Goal: Information Seeking & Learning: Find specific fact

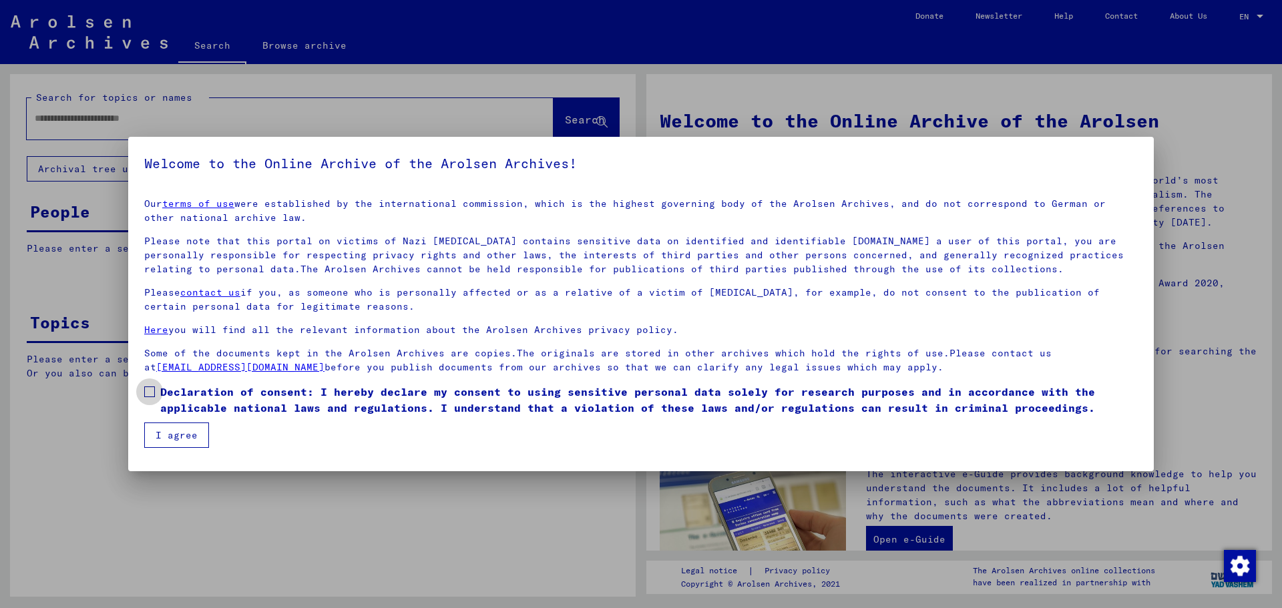
drag, startPoint x: 144, startPoint y: 387, endPoint x: 153, endPoint y: 402, distance: 17.6
click at [144, 387] on span at bounding box center [149, 392] width 11 height 11
click at [163, 427] on button "I agree" at bounding box center [176, 435] width 65 height 25
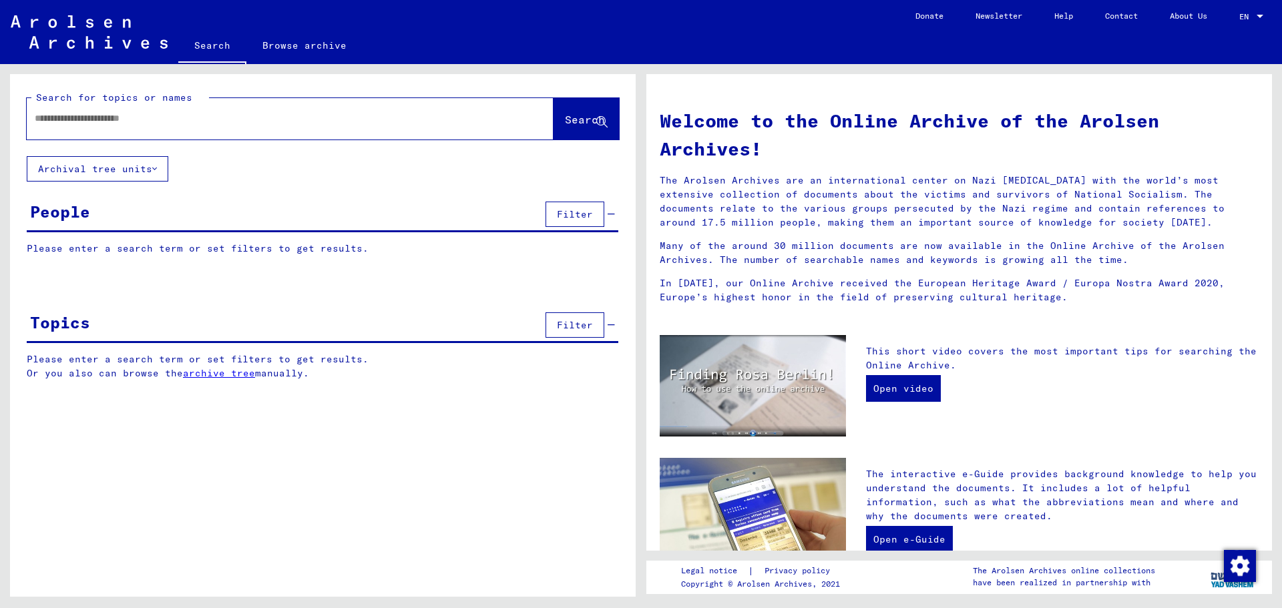
click at [49, 112] on input "text" at bounding box center [274, 119] width 479 height 14
paste input "******"
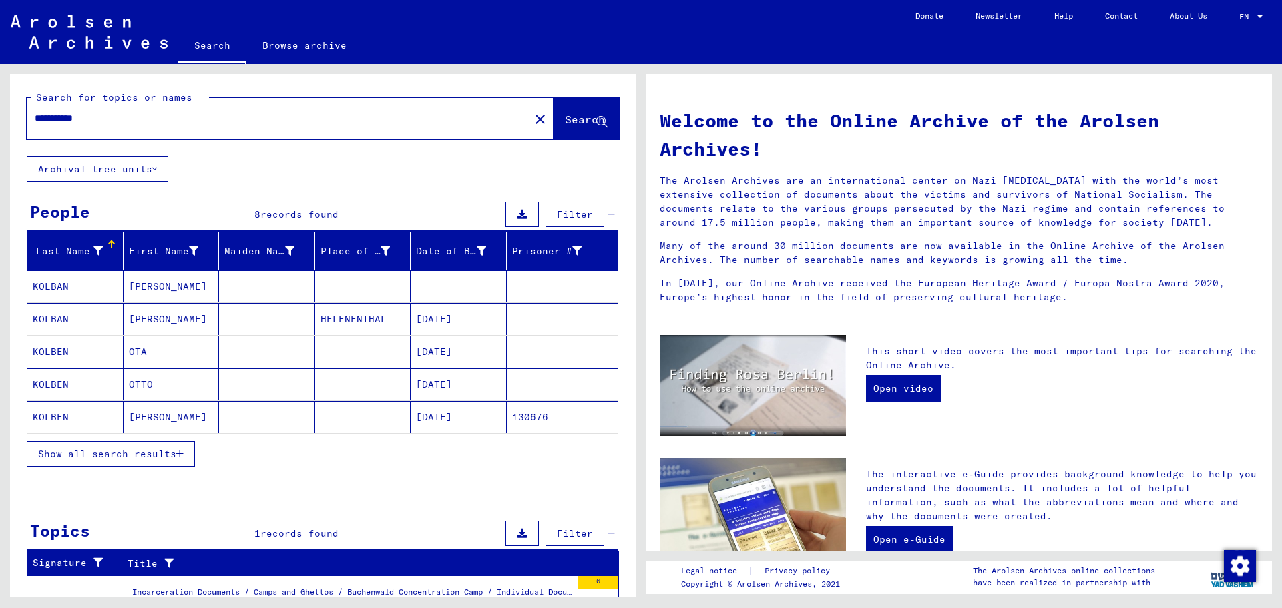
click at [144, 455] on span "Show all search results" at bounding box center [107, 454] width 138 height 12
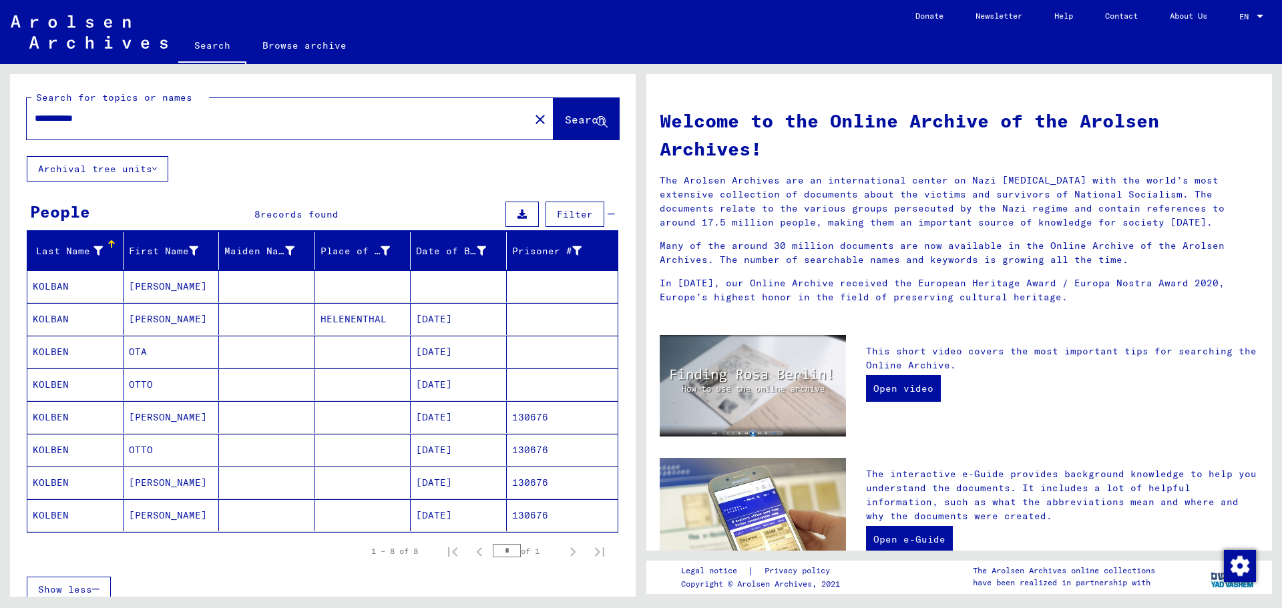
click at [438, 379] on mat-cell "[DATE]" at bounding box center [459, 385] width 96 height 32
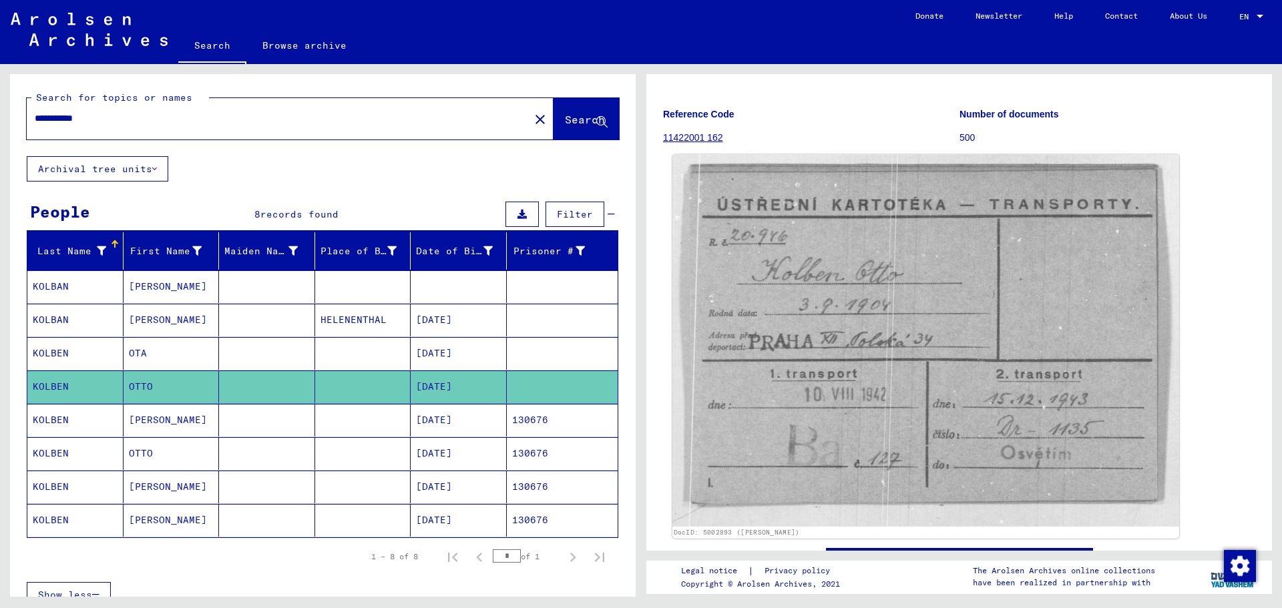
scroll to position [267, 0]
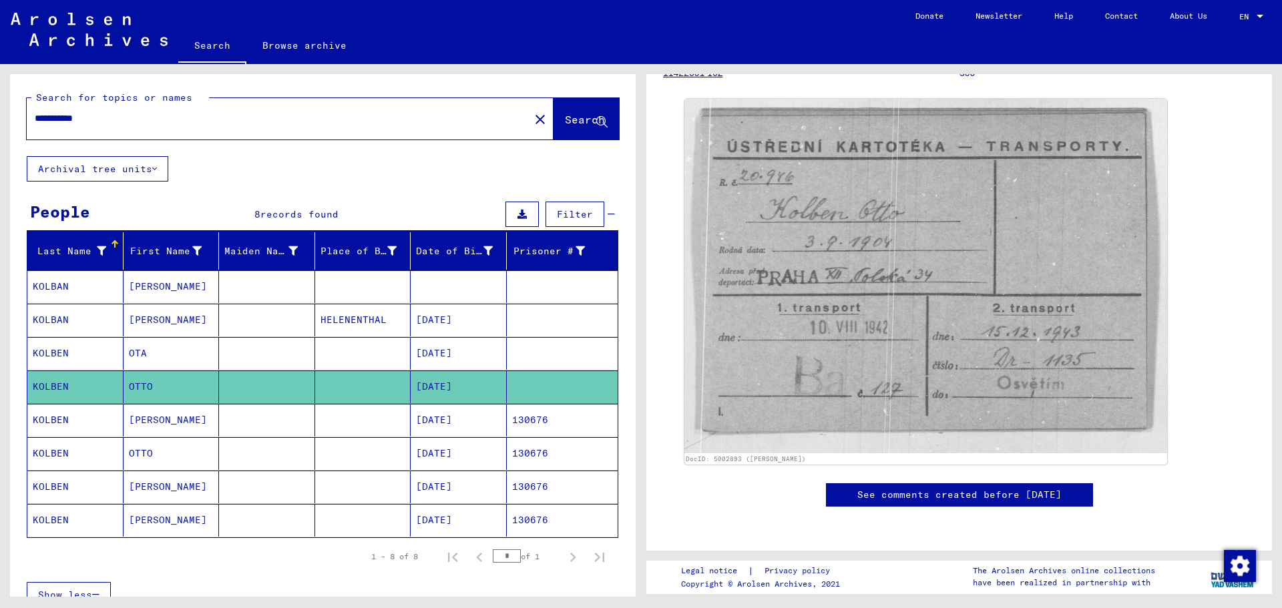
click at [455, 416] on mat-cell "[DATE]" at bounding box center [459, 420] width 96 height 33
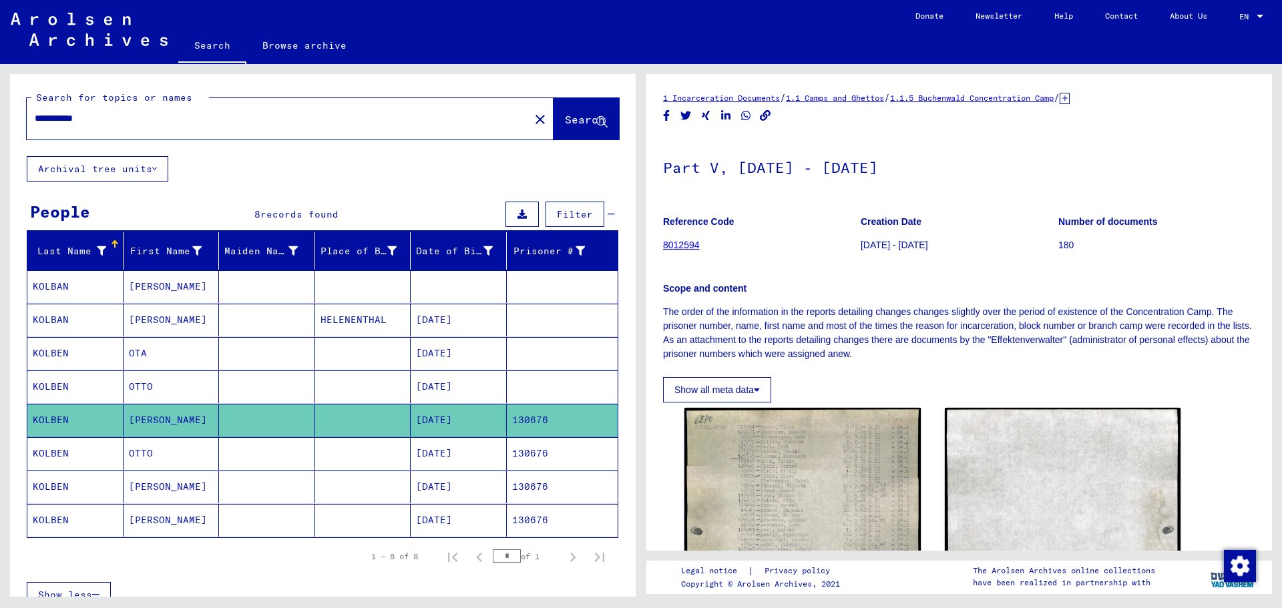
click at [447, 451] on mat-cell "[DATE]" at bounding box center [459, 453] width 96 height 33
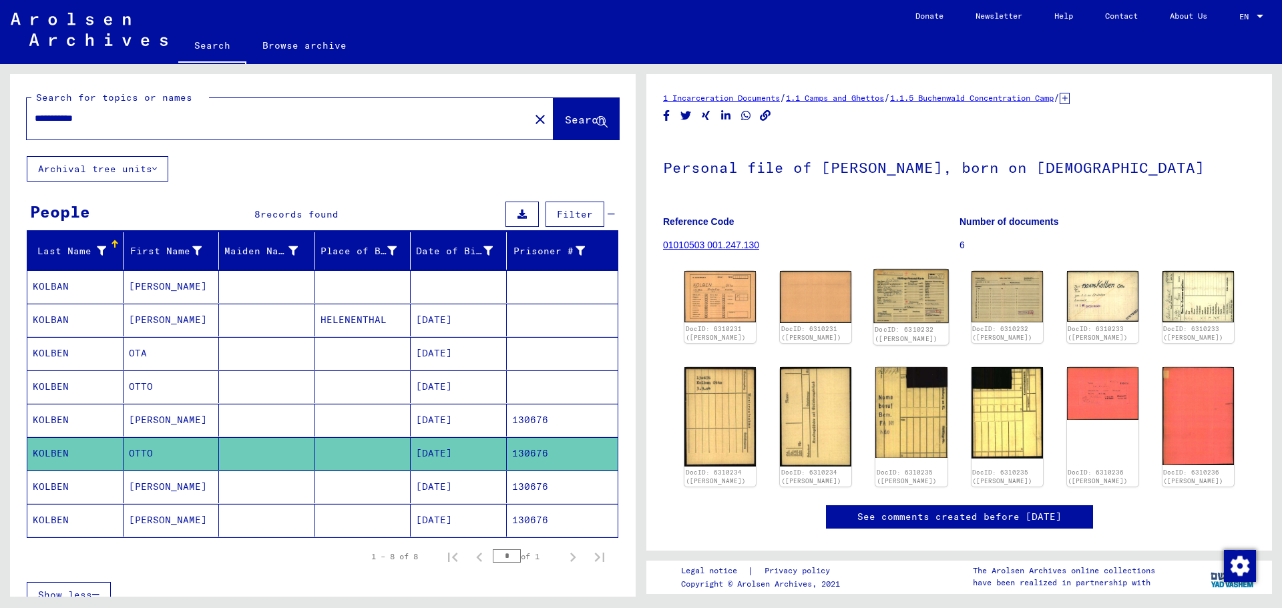
click at [911, 302] on img at bounding box center [911, 296] width 75 height 53
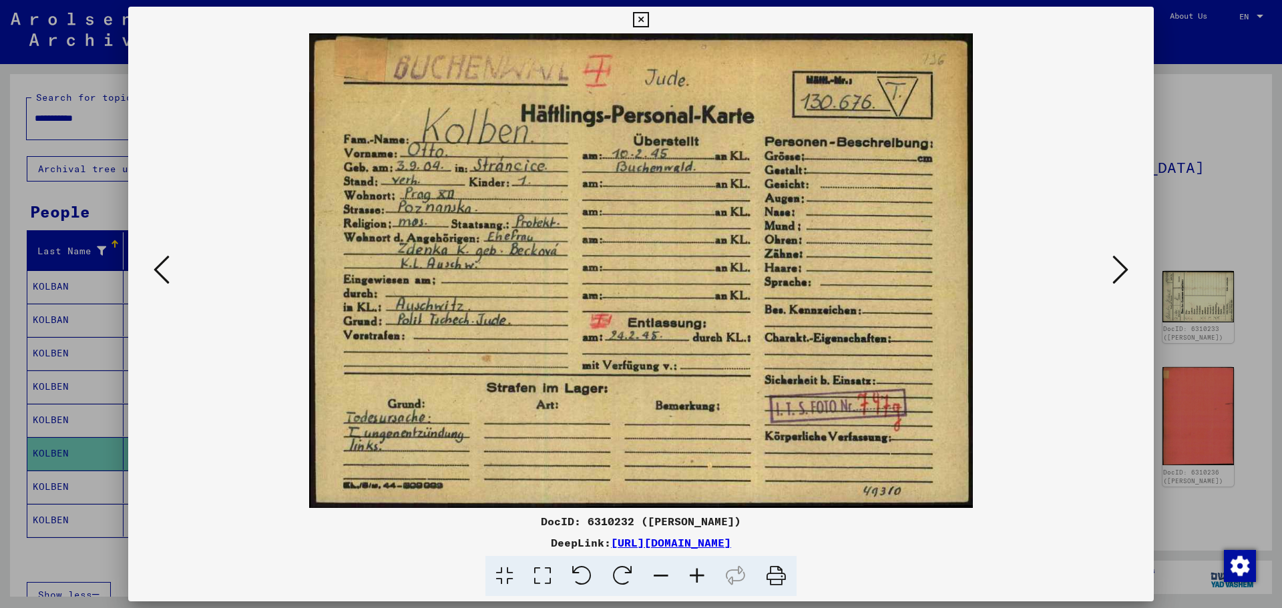
click at [1120, 273] on icon at bounding box center [1121, 270] width 16 height 32
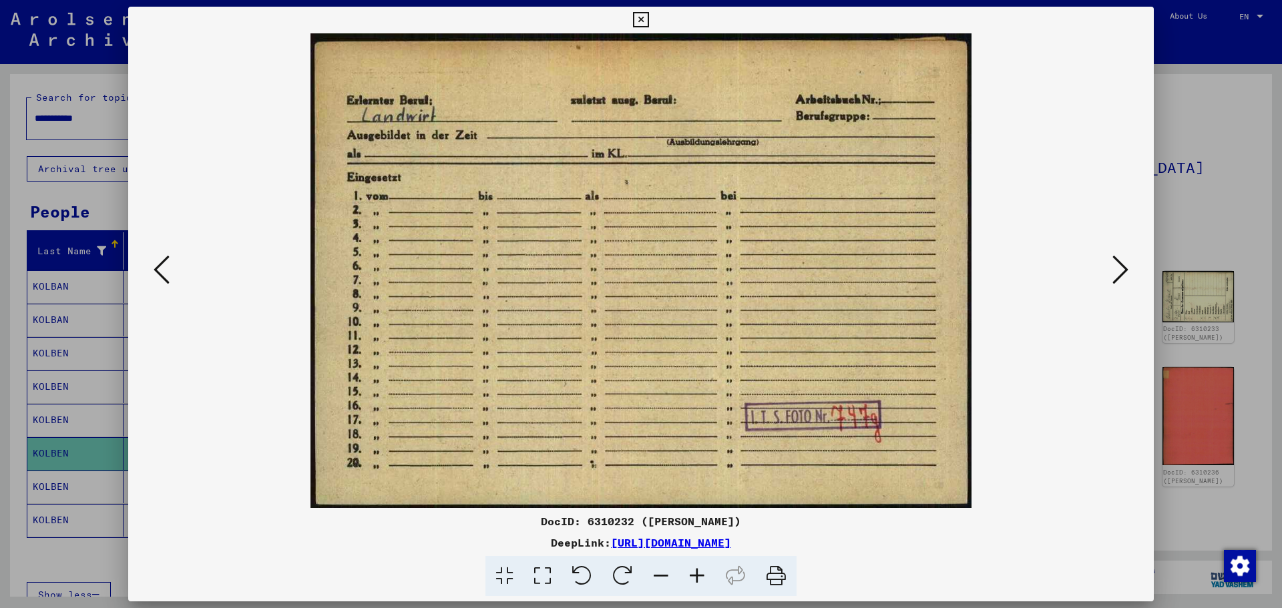
click at [1126, 269] on icon at bounding box center [1121, 270] width 16 height 32
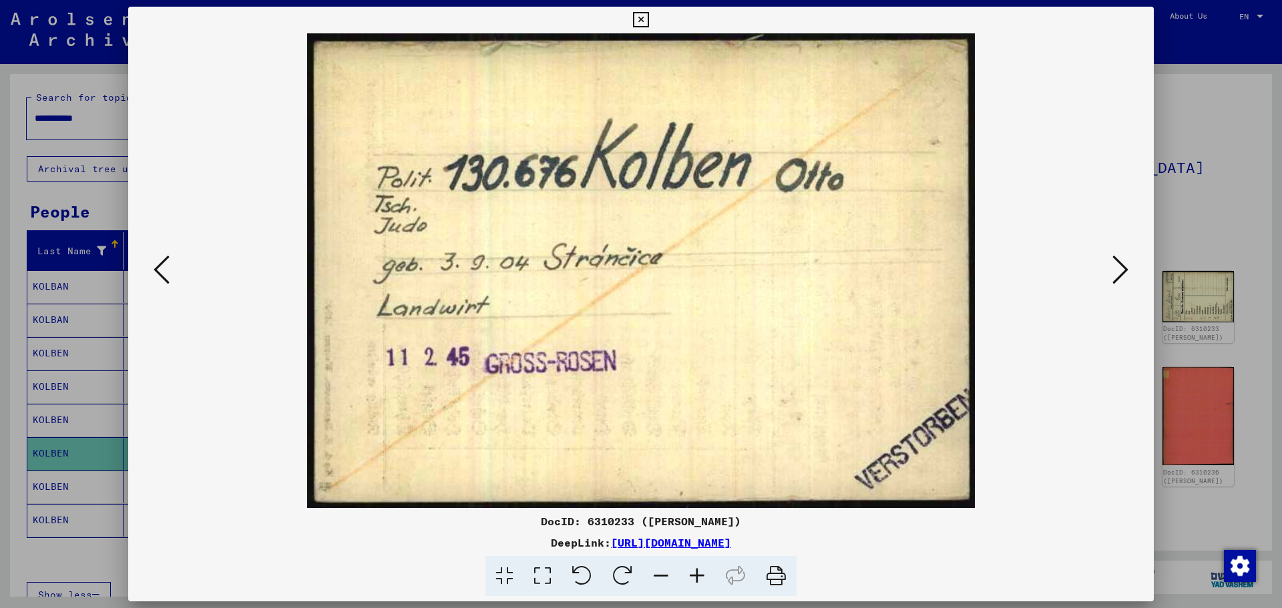
click at [1119, 269] on icon at bounding box center [1121, 270] width 16 height 32
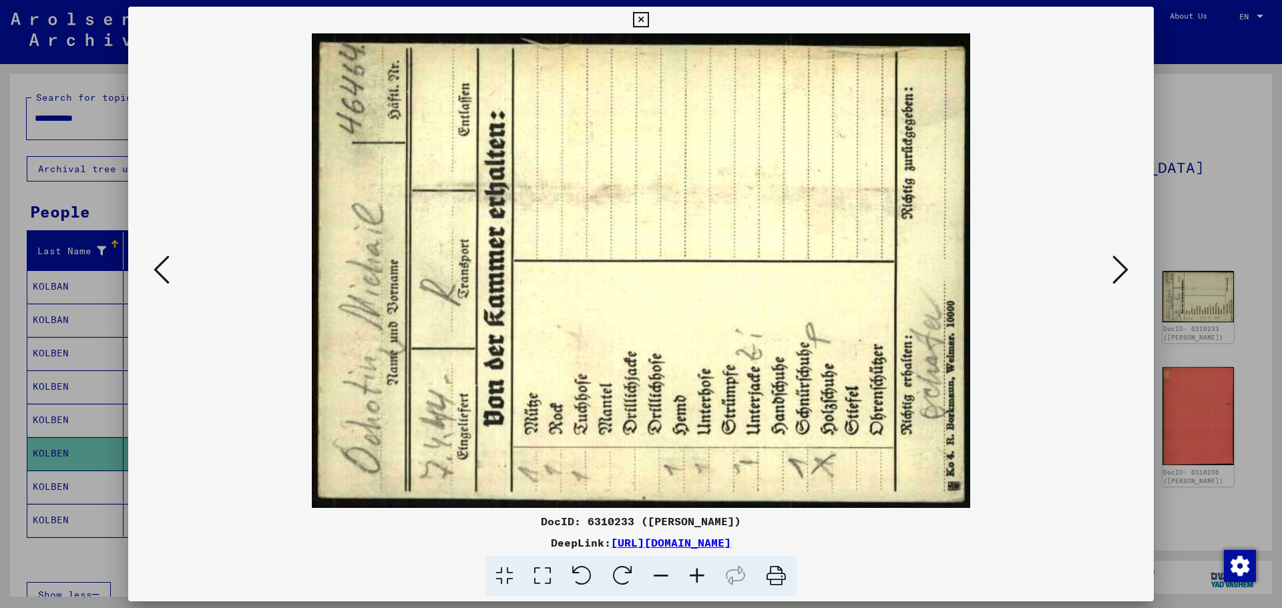
click at [1119, 269] on icon at bounding box center [1121, 270] width 16 height 32
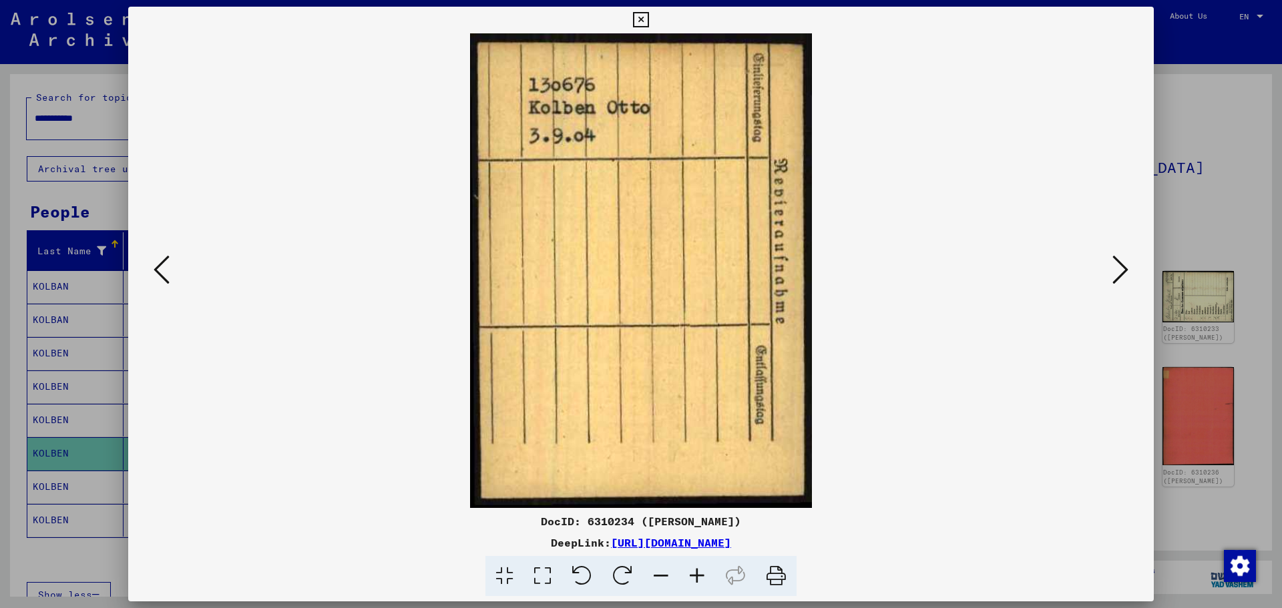
click at [1119, 269] on icon at bounding box center [1121, 270] width 16 height 32
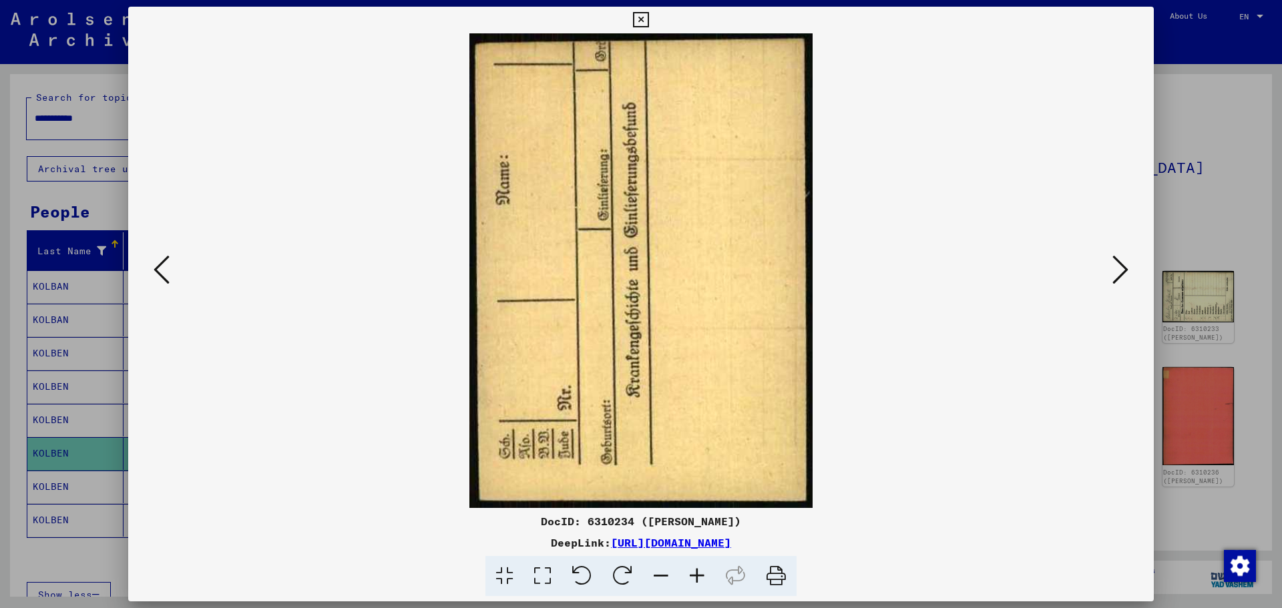
click at [1119, 269] on icon at bounding box center [1121, 270] width 16 height 32
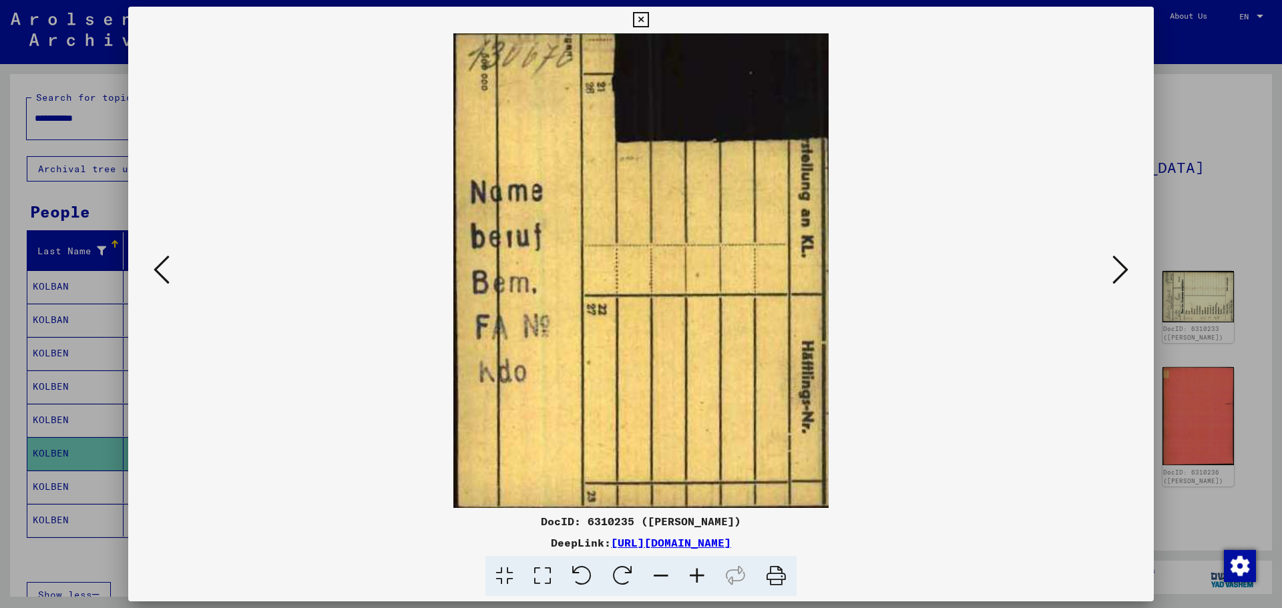
click at [1119, 269] on icon at bounding box center [1121, 270] width 16 height 32
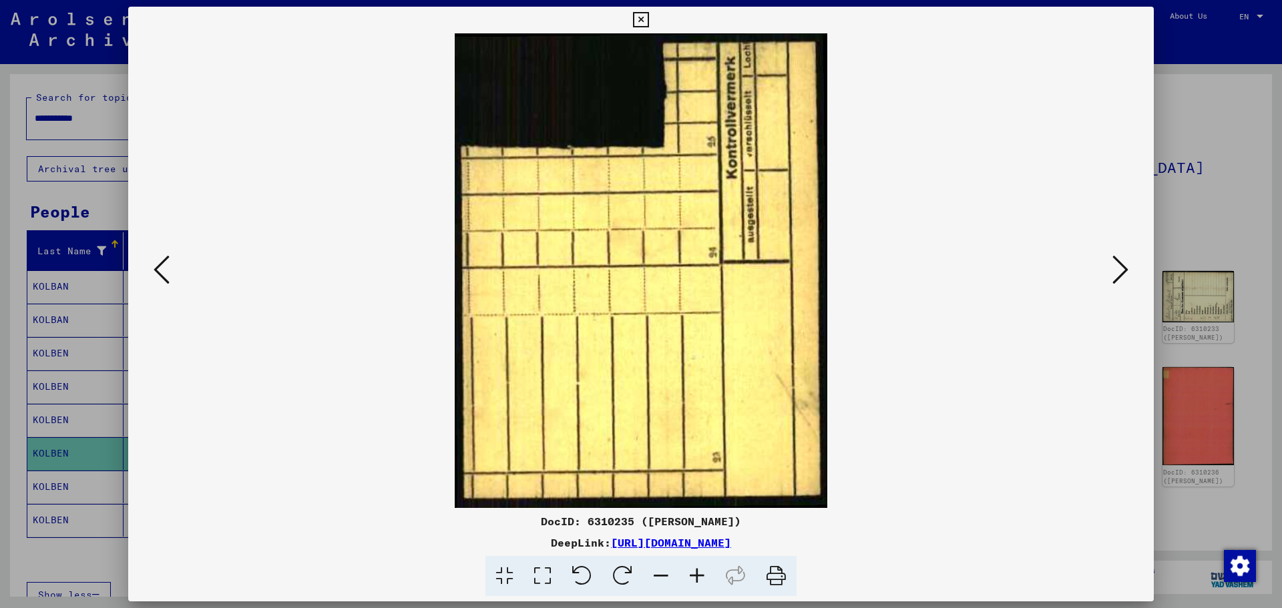
click at [1119, 269] on icon at bounding box center [1121, 270] width 16 height 32
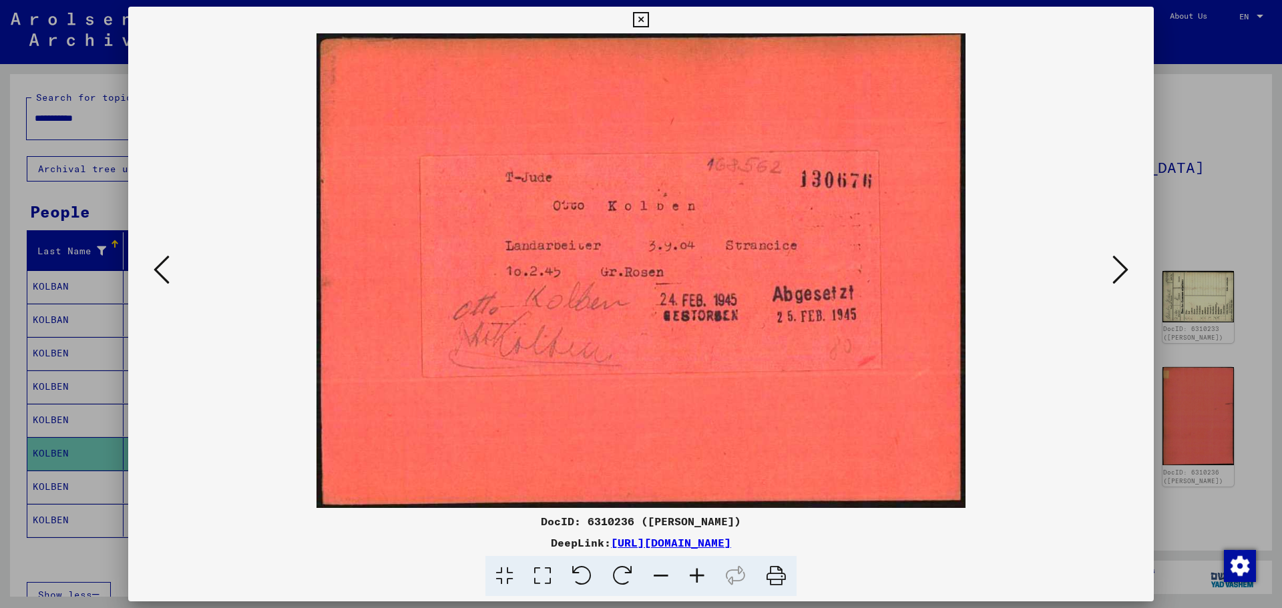
click at [1234, 149] on div at bounding box center [641, 304] width 1282 height 608
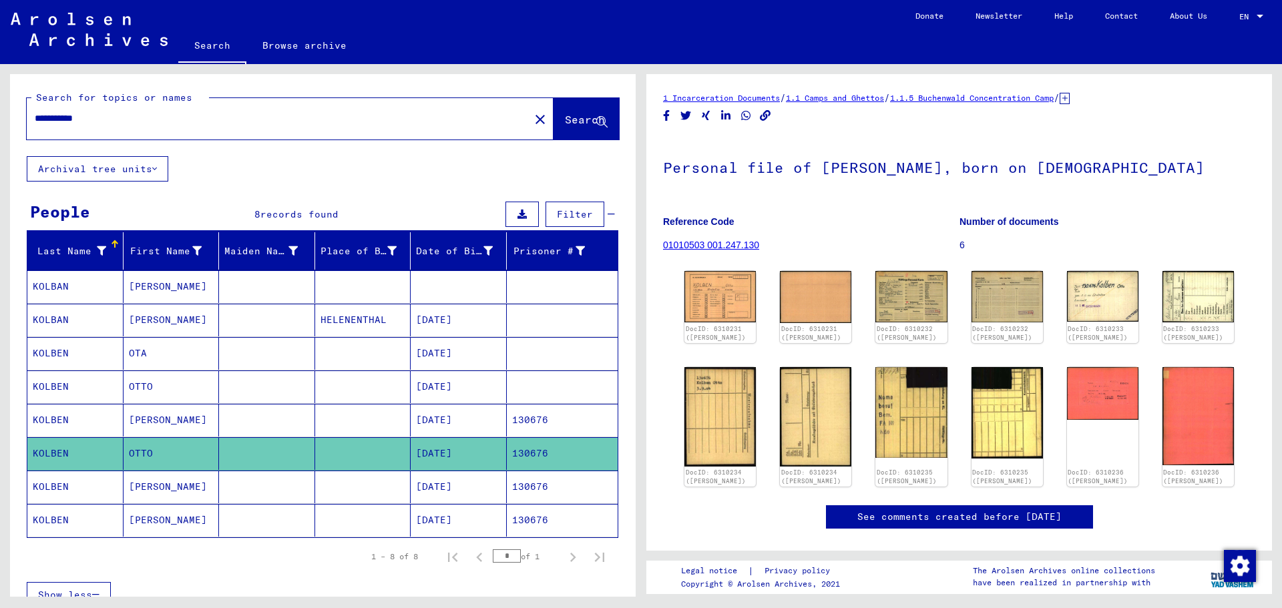
click at [431, 485] on mat-cell "[DATE]" at bounding box center [459, 487] width 96 height 33
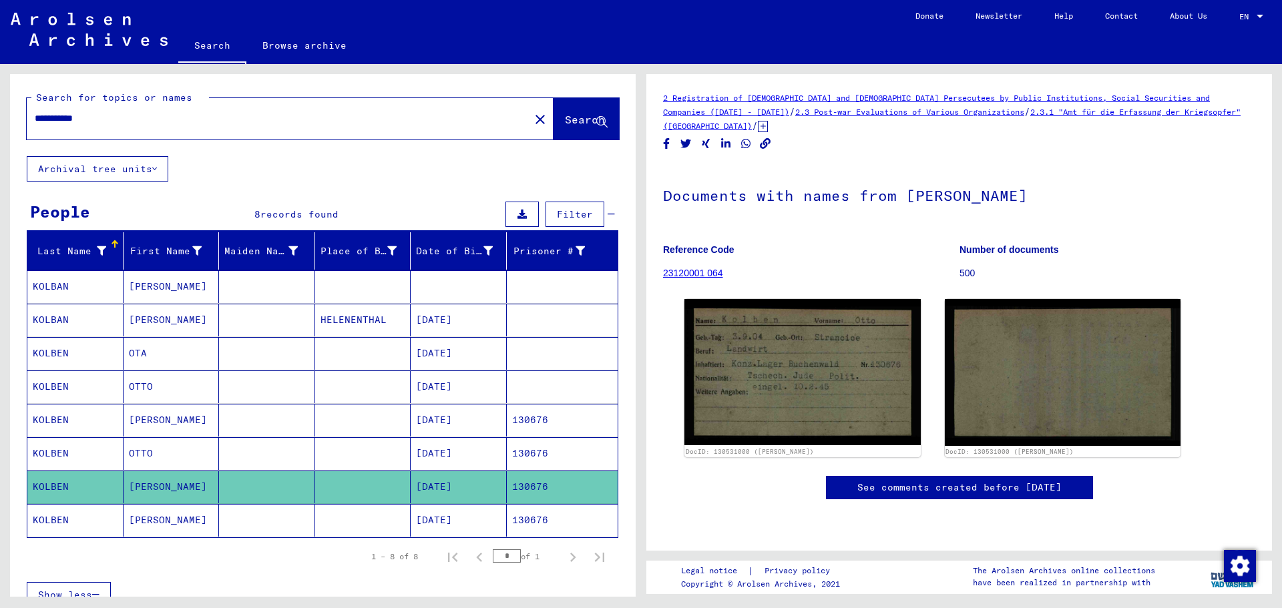
click at [445, 518] on mat-cell "[DATE]" at bounding box center [459, 520] width 96 height 33
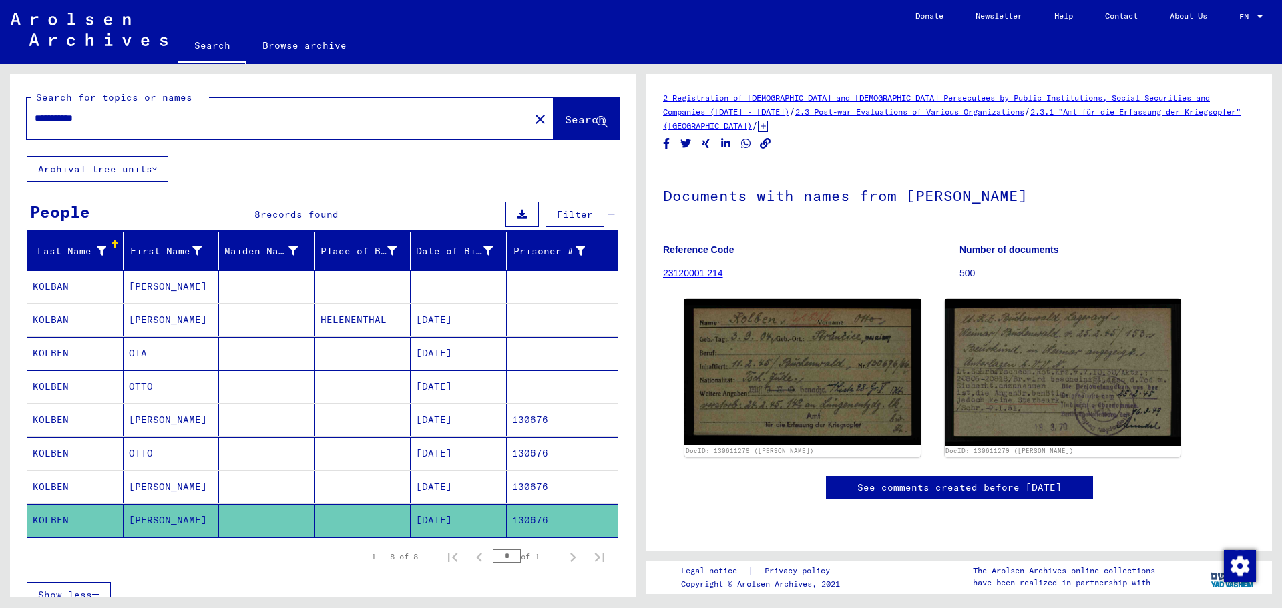
drag, startPoint x: 122, startPoint y: 124, endPoint x: 0, endPoint y: 113, distance: 122.0
click at [0, 113] on div "**********" at bounding box center [320, 330] width 641 height 533
paste input "text"
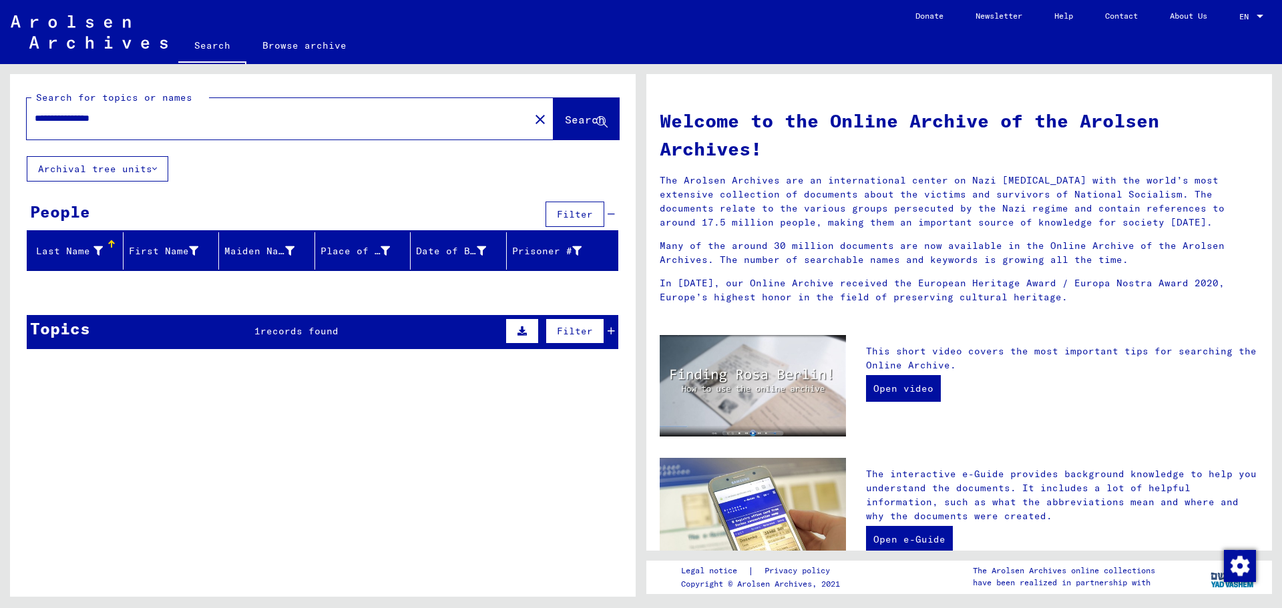
drag, startPoint x: 75, startPoint y: 121, endPoint x: 158, endPoint y: 126, distance: 83.0
click at [158, 126] on div "**********" at bounding box center [270, 119] width 487 height 30
type input "******"
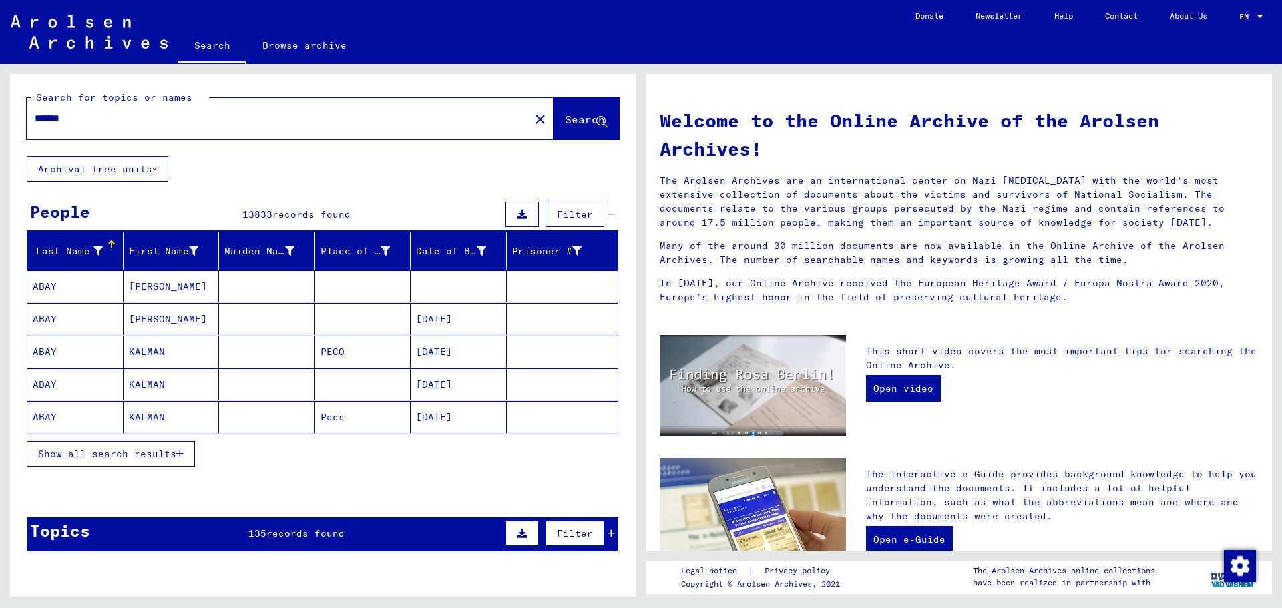
click at [148, 451] on span "Show all search results" at bounding box center [107, 454] width 138 height 12
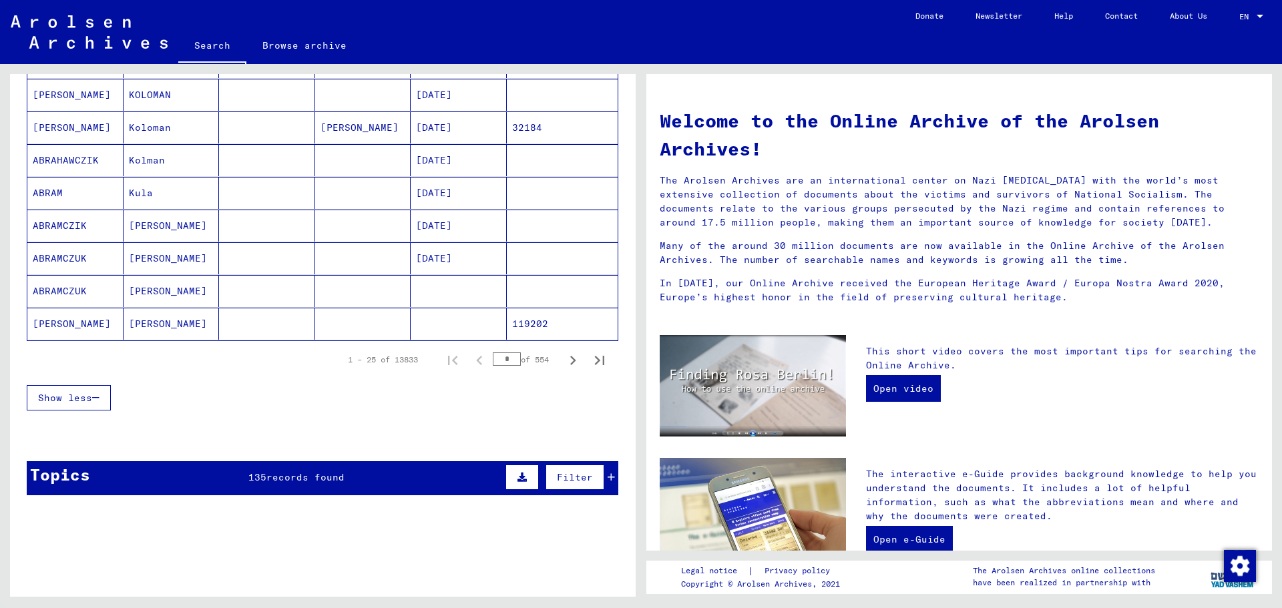
scroll to position [801, 0]
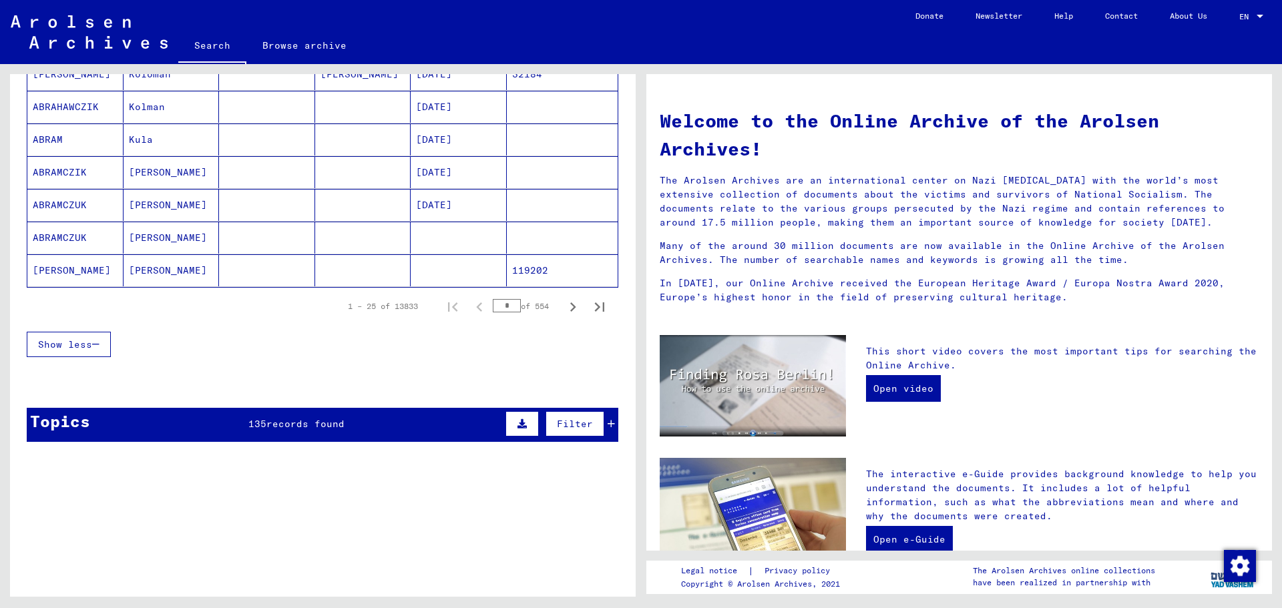
drag, startPoint x: 500, startPoint y: 309, endPoint x: 486, endPoint y: 307, distance: 14.2
click at [493, 307] on input "*" at bounding box center [507, 305] width 28 height 13
click at [470, 301] on icon "Previous page" at bounding box center [479, 307] width 19 height 19
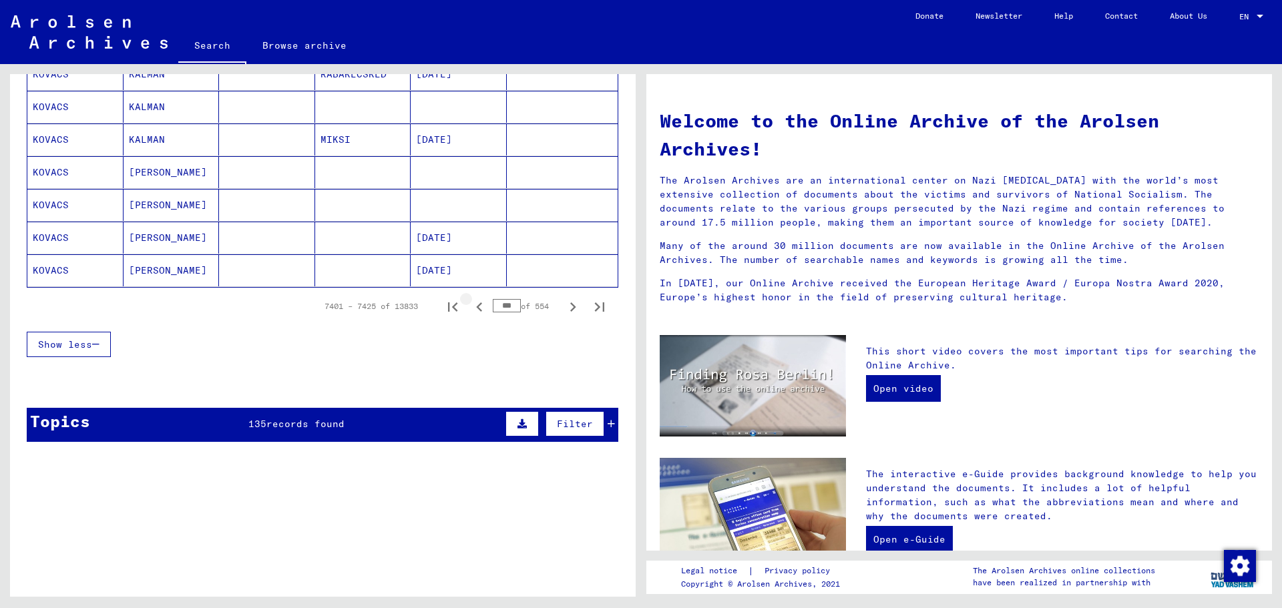
click at [470, 301] on icon "Previous page" at bounding box center [479, 307] width 19 height 19
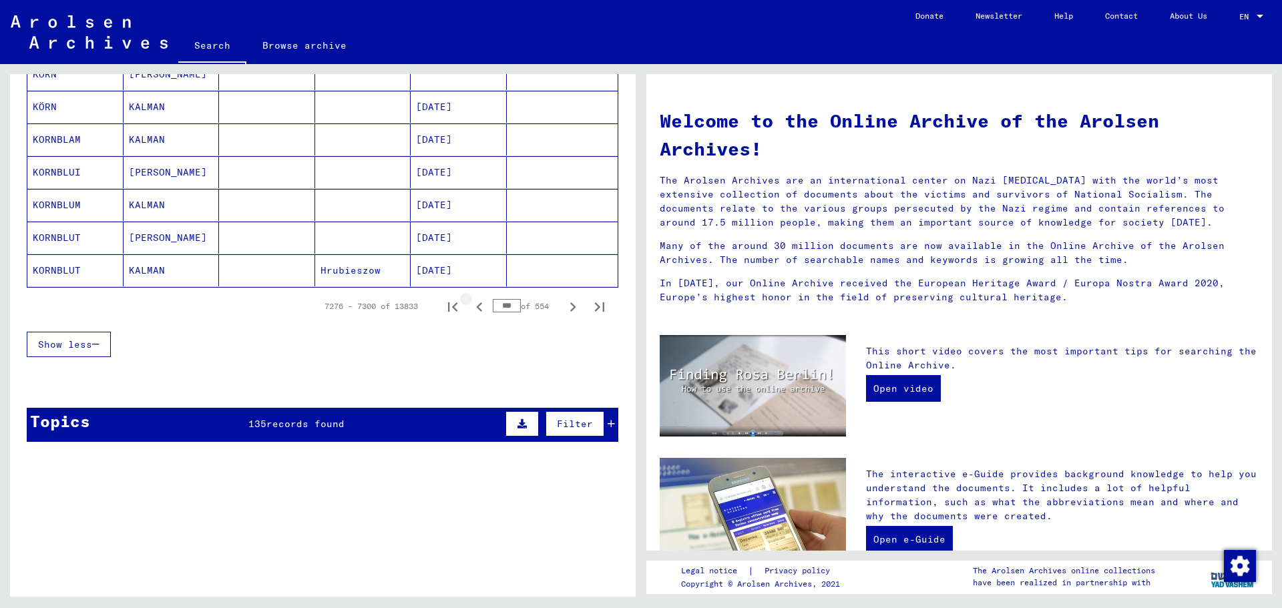
click at [470, 301] on icon "Previous page" at bounding box center [479, 307] width 19 height 19
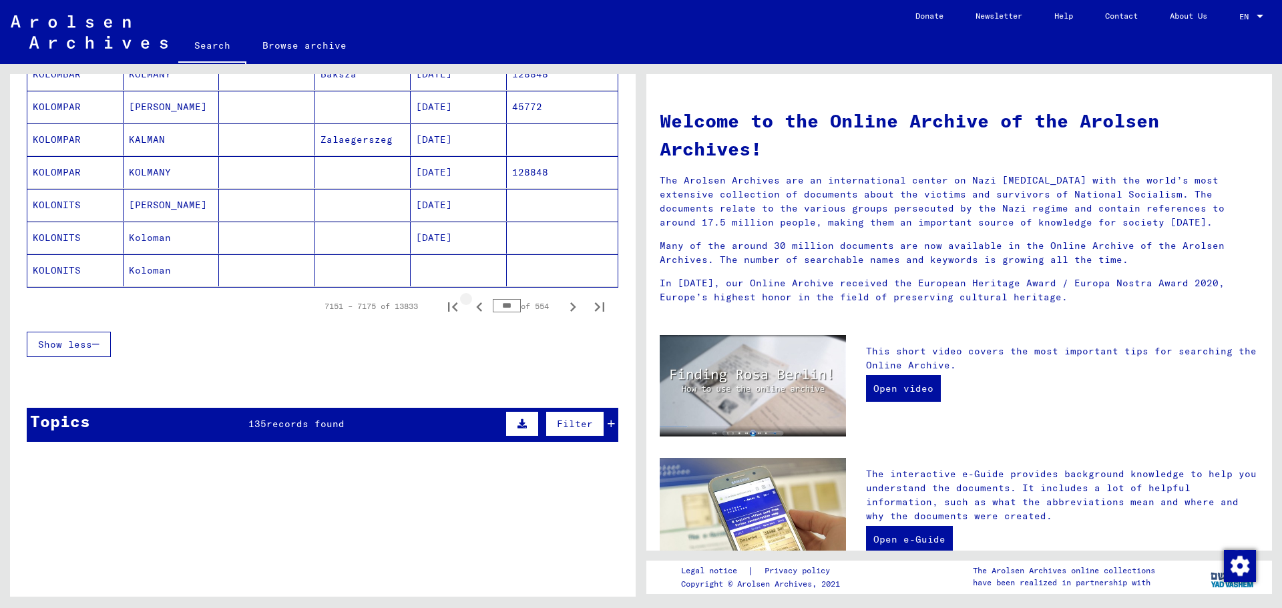
click at [470, 301] on icon "Previous page" at bounding box center [479, 307] width 19 height 19
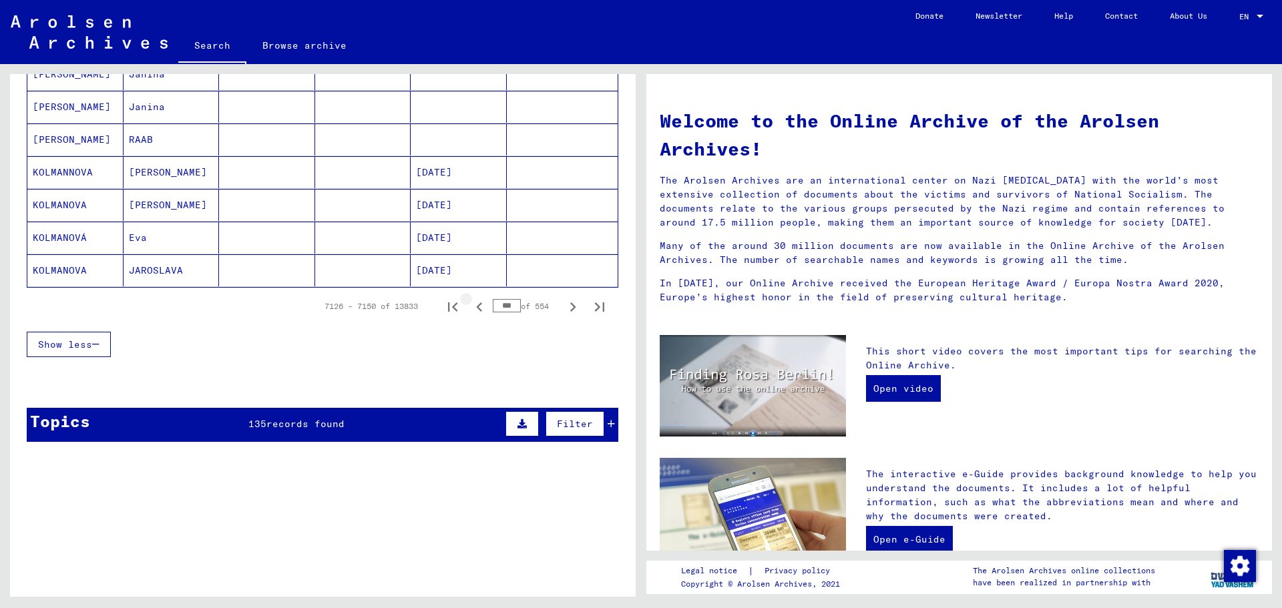
click at [470, 301] on icon "Previous page" at bounding box center [479, 307] width 19 height 19
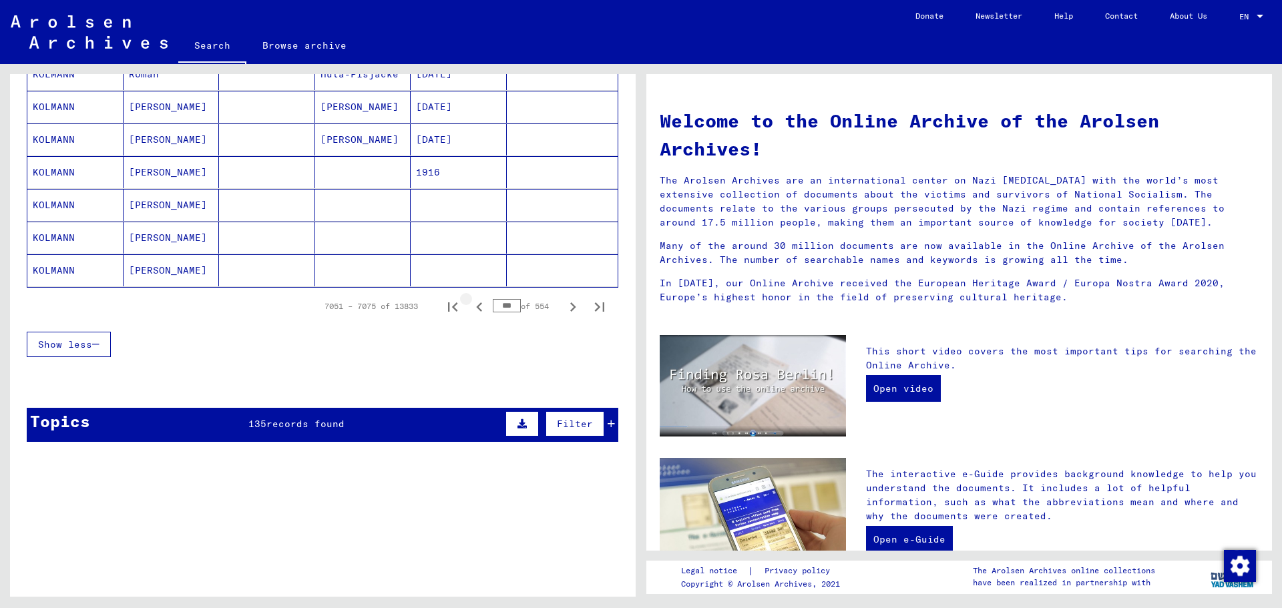
click at [470, 301] on icon "Previous page" at bounding box center [479, 307] width 19 height 19
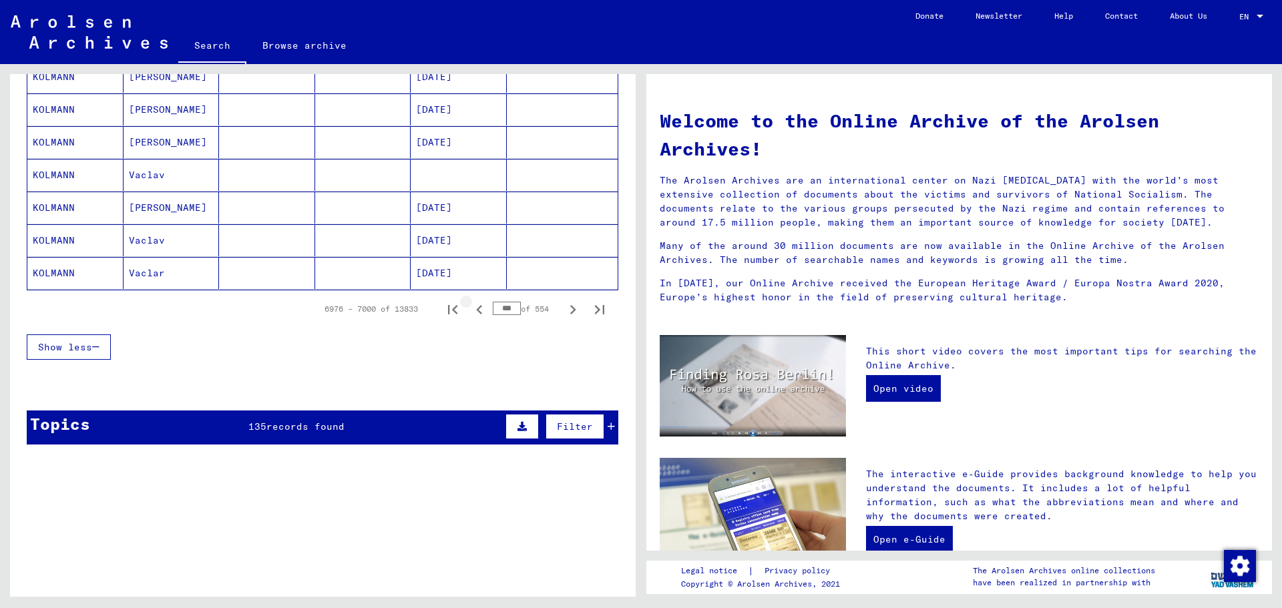
scroll to position [804, 0]
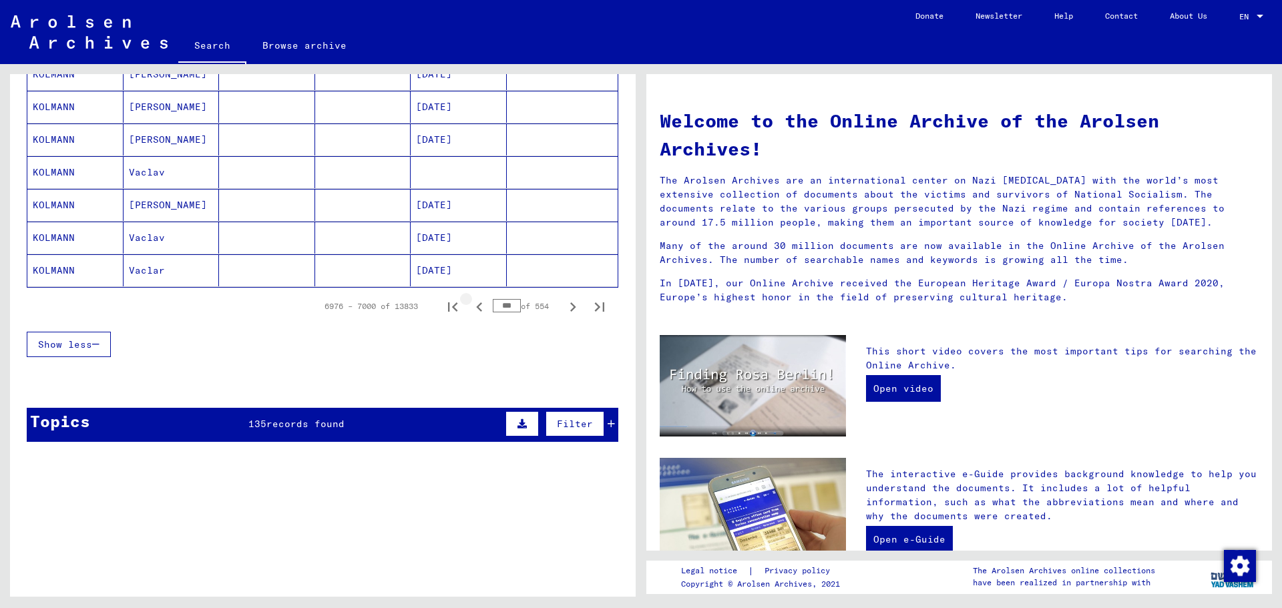
click at [470, 301] on icon "Previous page" at bounding box center [479, 307] width 19 height 19
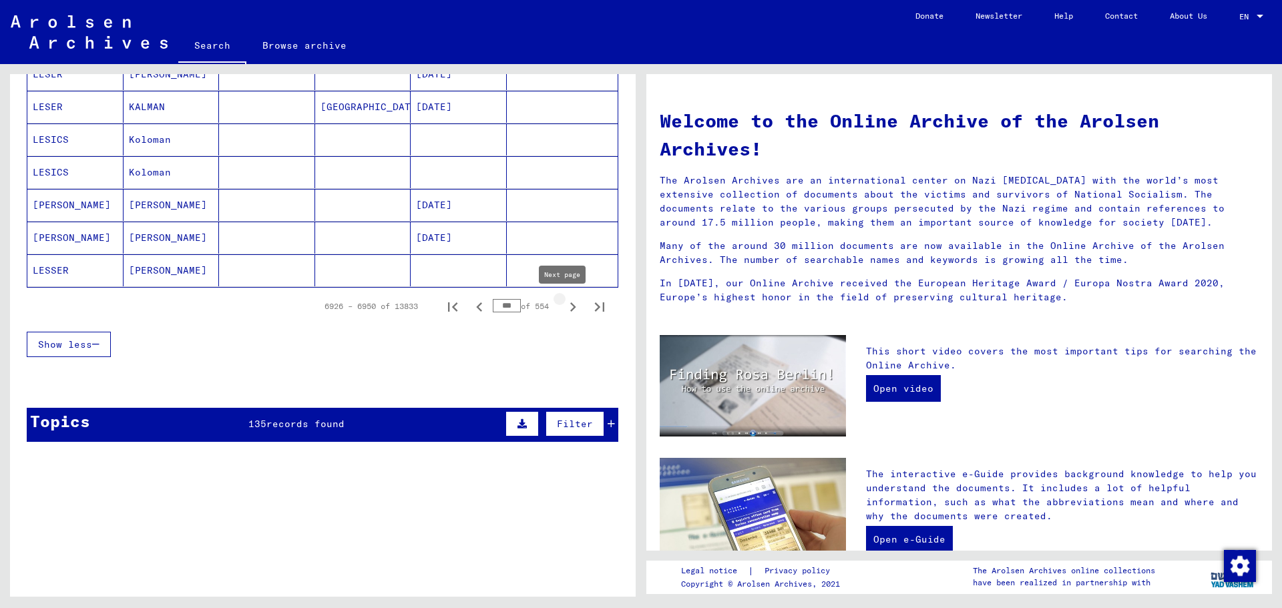
click at [564, 302] on icon "Next page" at bounding box center [573, 307] width 19 height 19
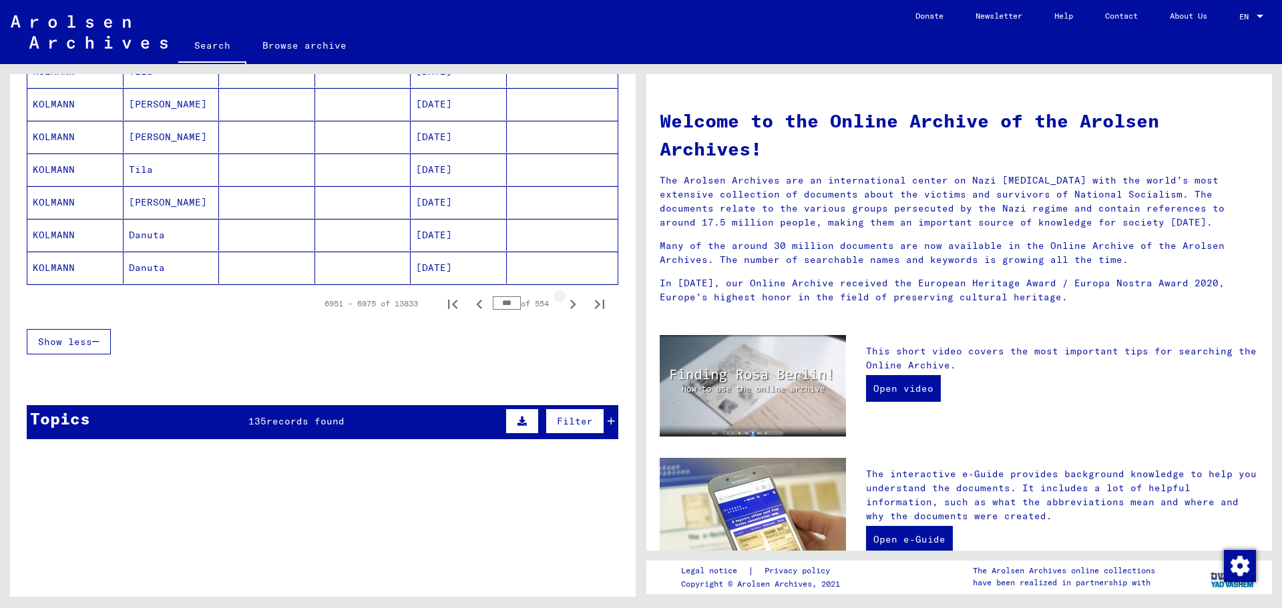
click at [564, 302] on icon "Next page" at bounding box center [573, 304] width 19 height 19
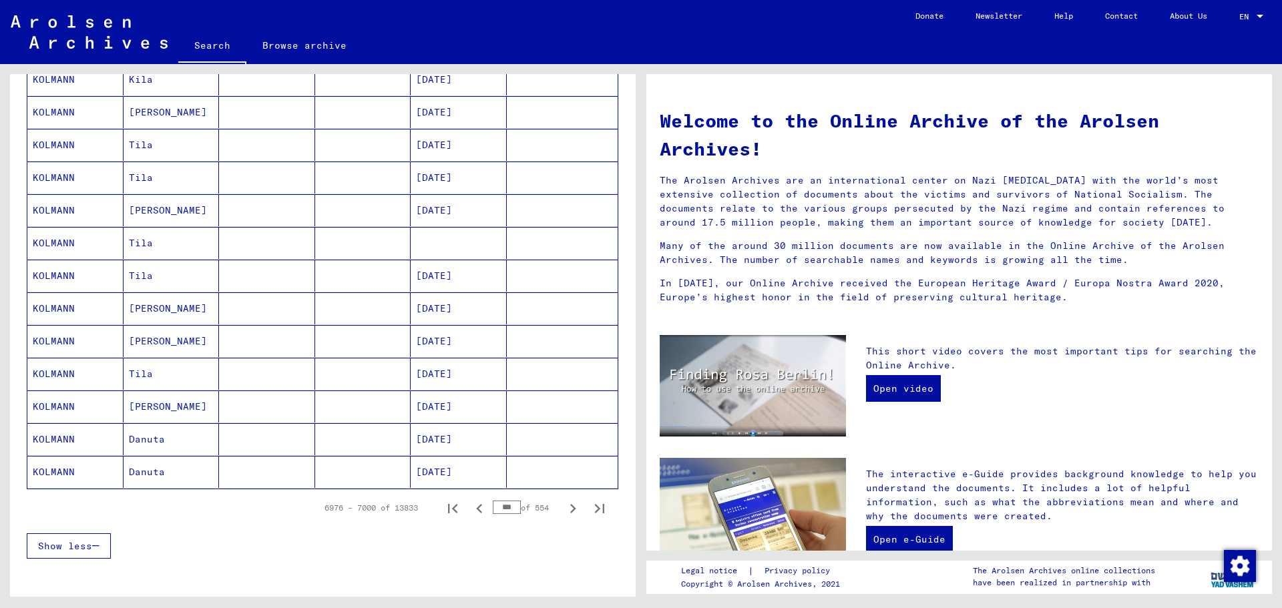
scroll to position [601, 0]
click at [564, 504] on icon "Next page" at bounding box center [573, 507] width 19 height 19
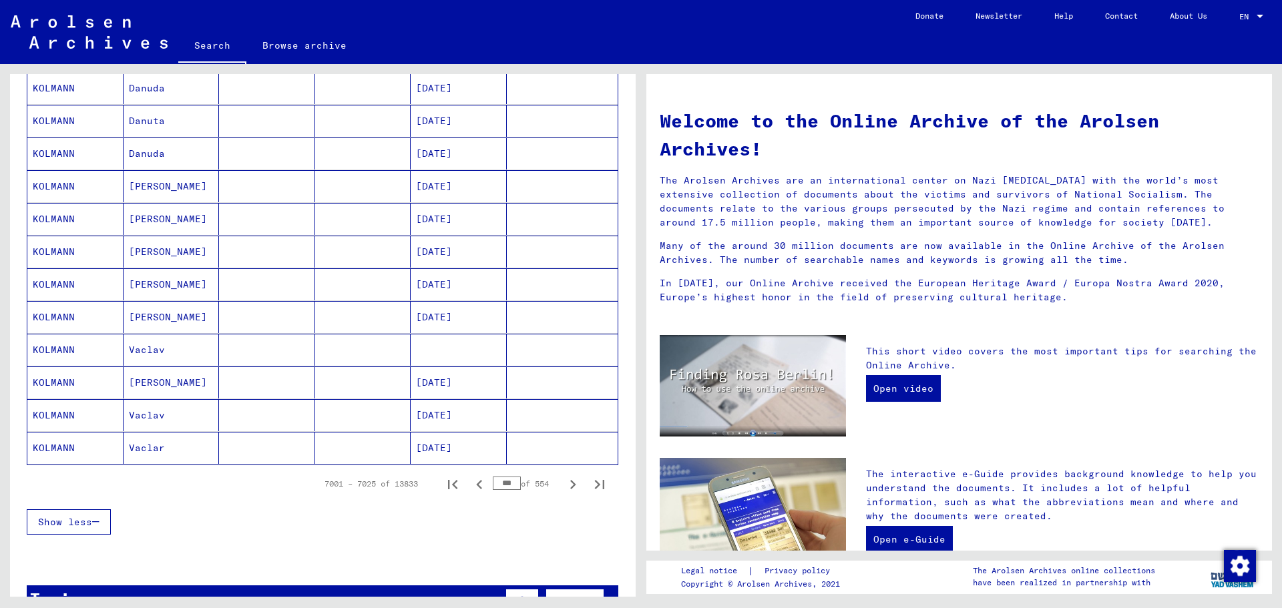
scroll to position [668, 0]
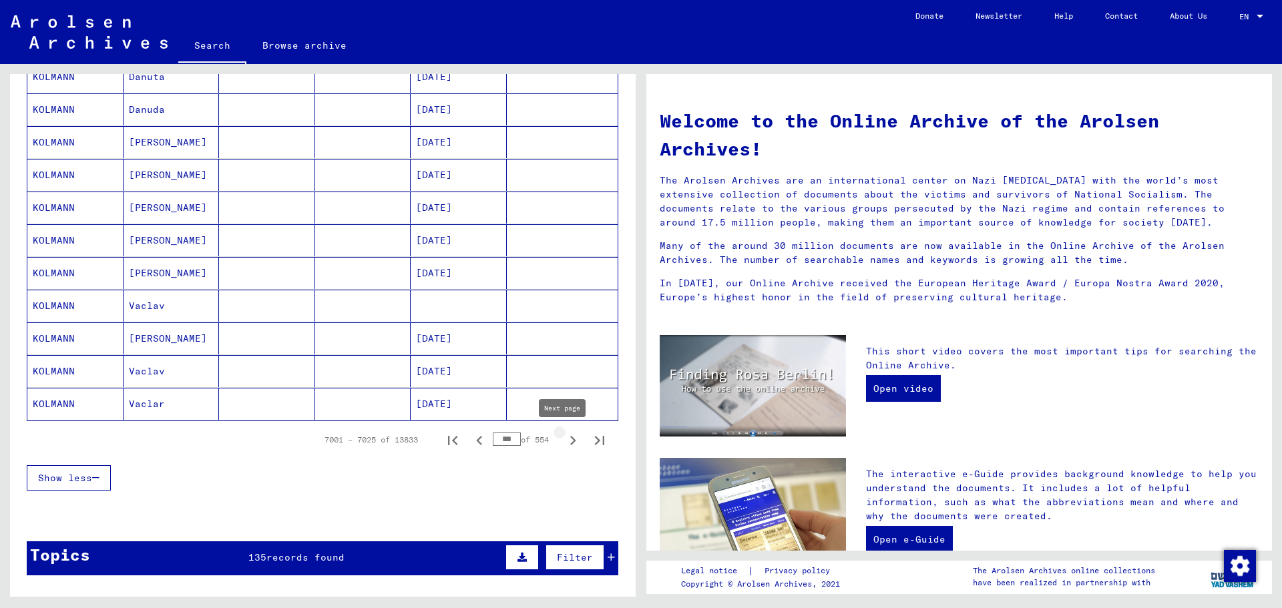
click at [564, 435] on icon "Next page" at bounding box center [573, 440] width 19 height 19
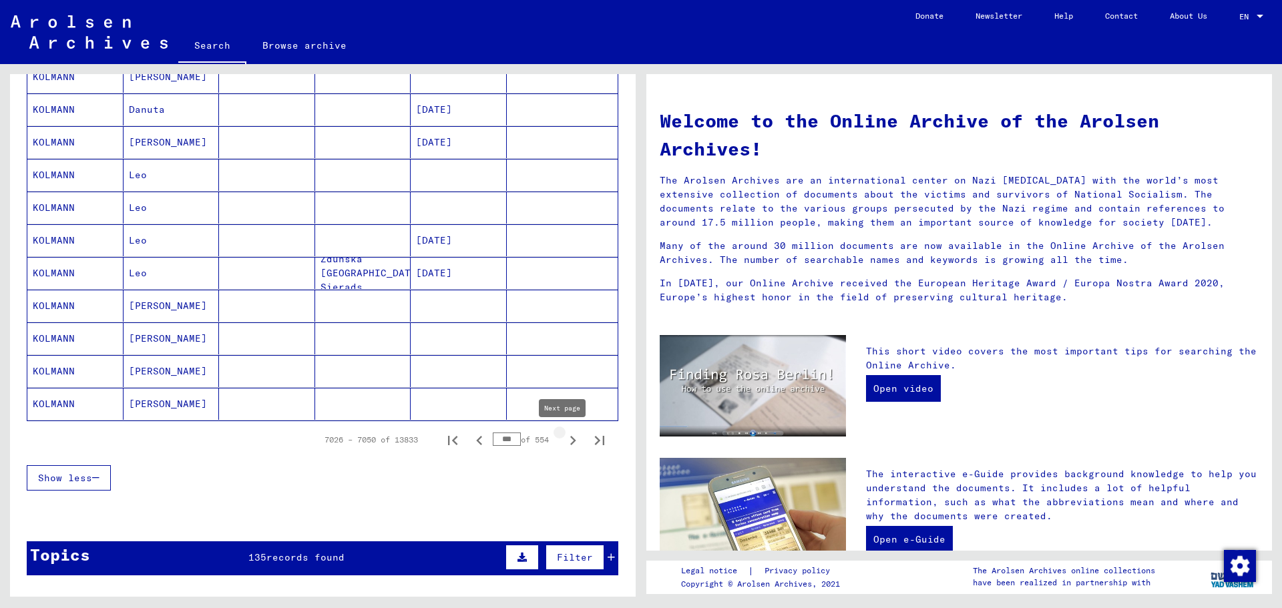
click at [570, 439] on icon "Next page" at bounding box center [573, 440] width 6 height 9
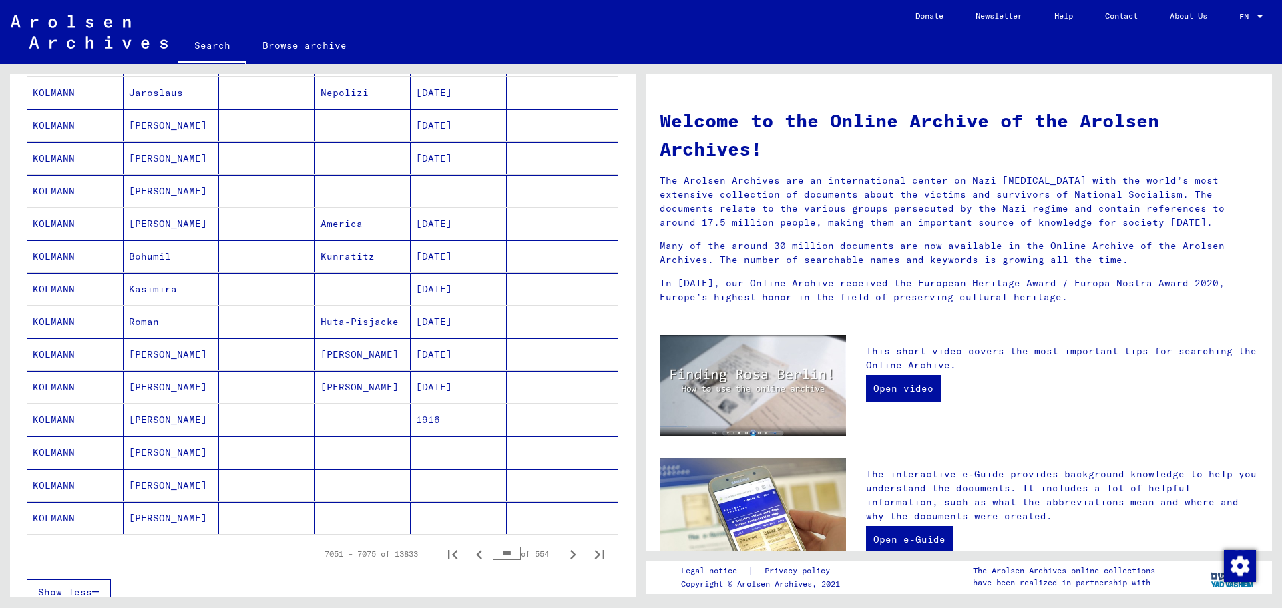
scroll to position [735, 0]
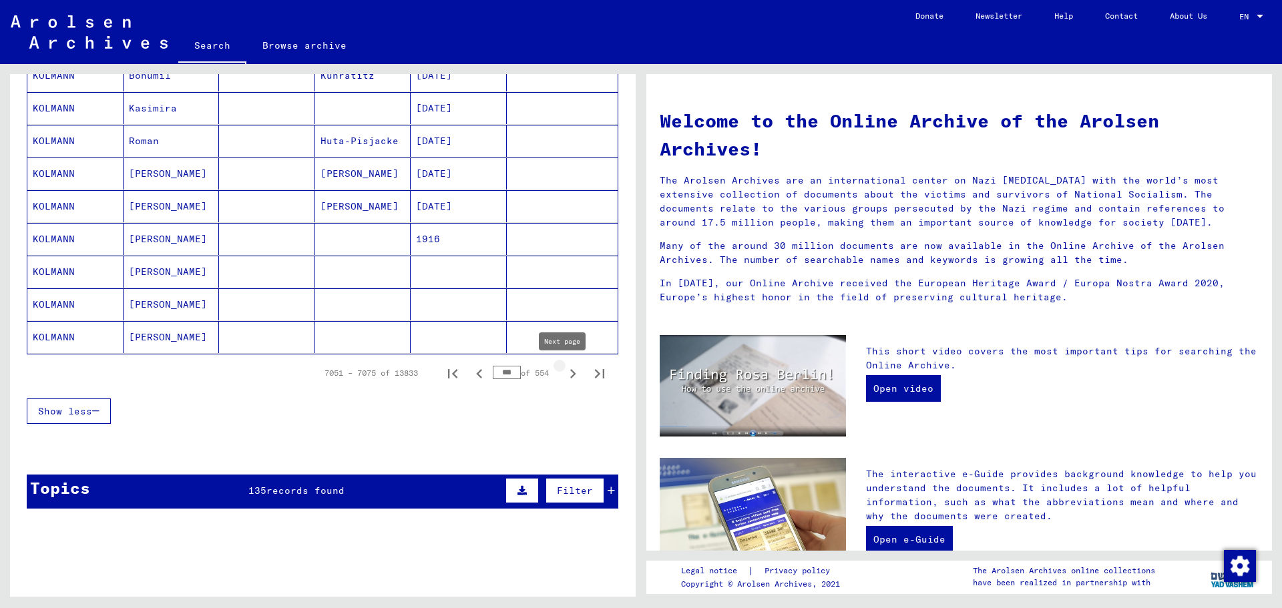
click at [570, 371] on icon "Next page" at bounding box center [573, 373] width 6 height 9
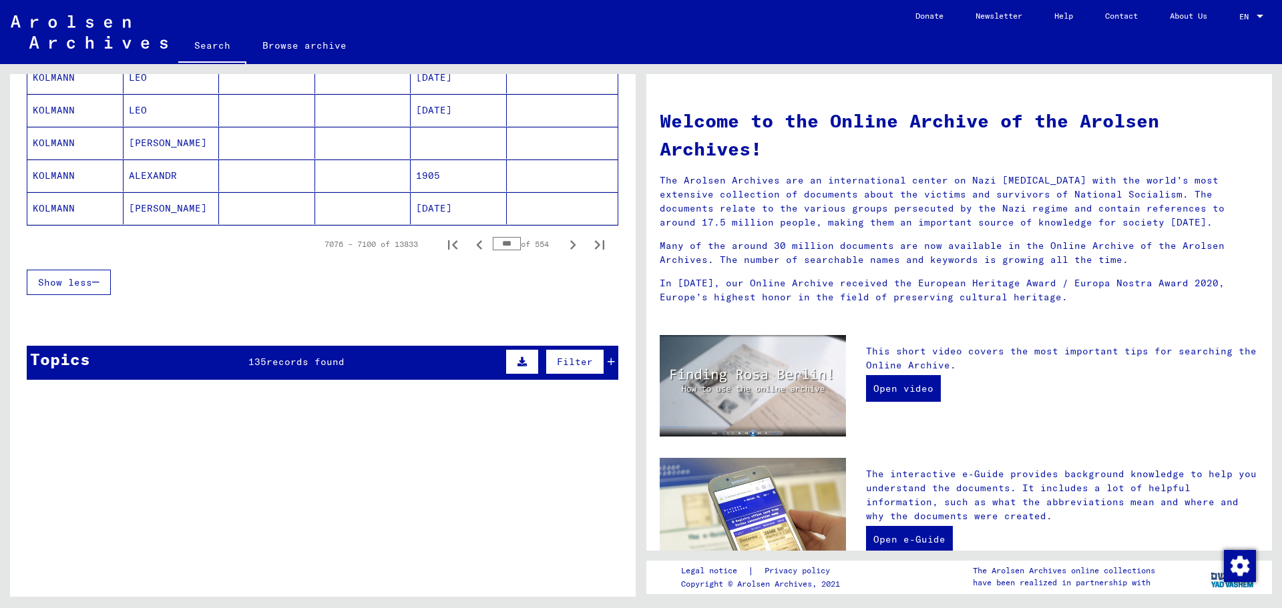
scroll to position [868, 0]
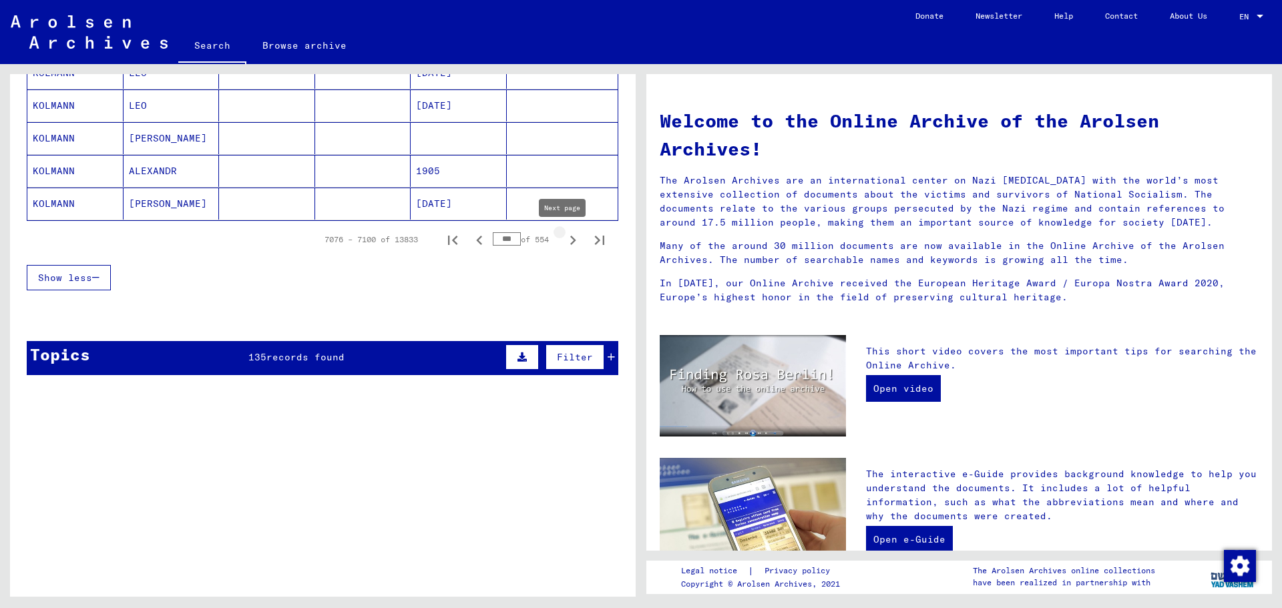
click at [570, 242] on icon "Next page" at bounding box center [573, 240] width 6 height 9
click at [564, 235] on icon "Next page" at bounding box center [573, 240] width 19 height 19
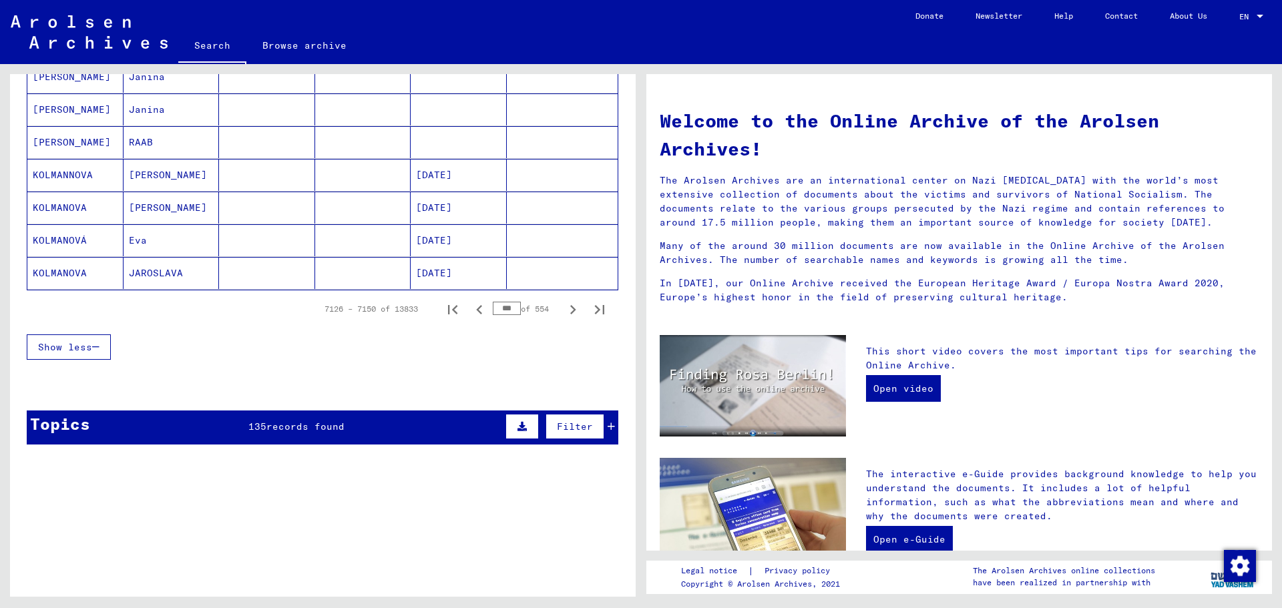
scroll to position [801, 0]
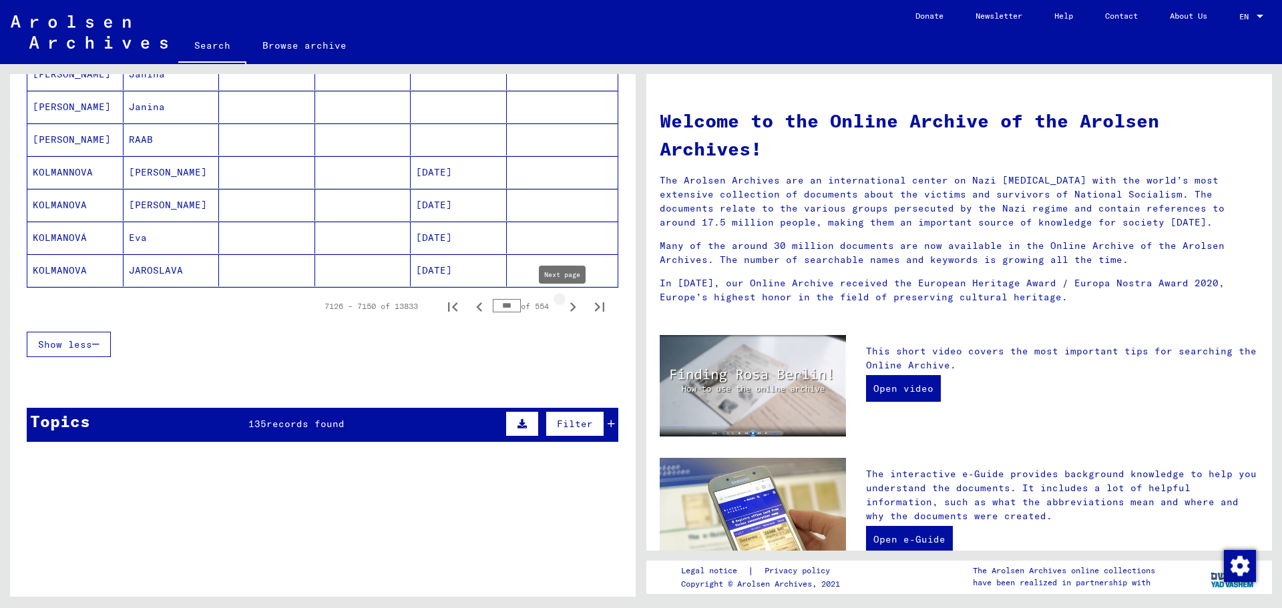
click at [564, 302] on icon "Next page" at bounding box center [573, 307] width 19 height 19
type input "***"
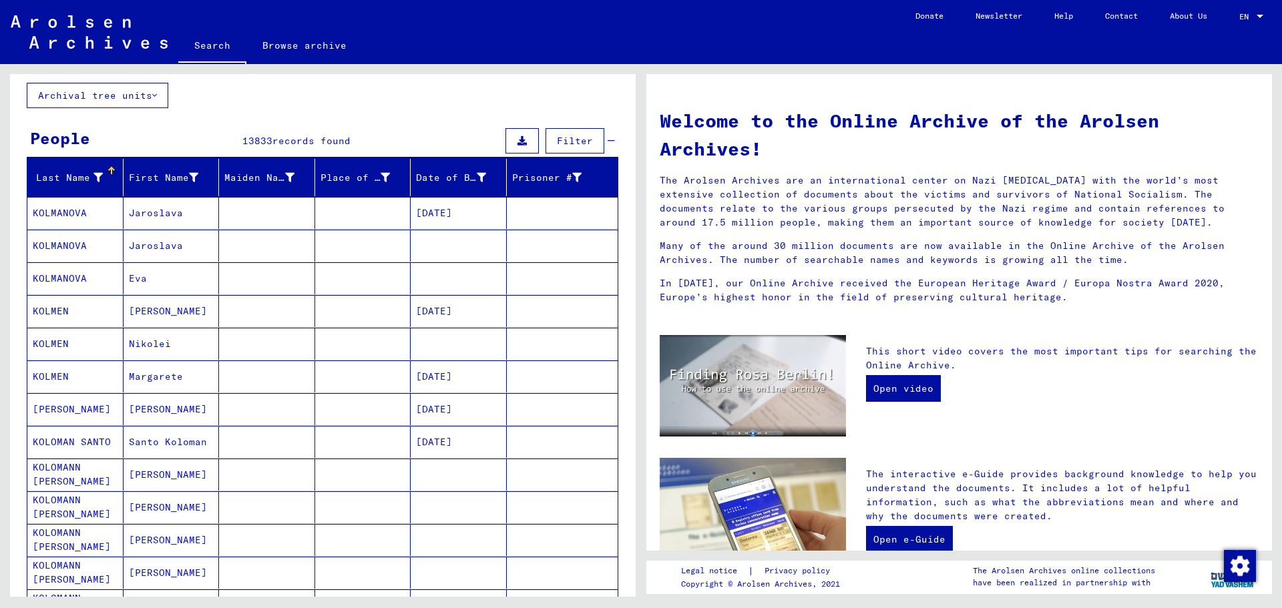
scroll to position [0, 0]
